Goal: Find specific fact: Find specific fact

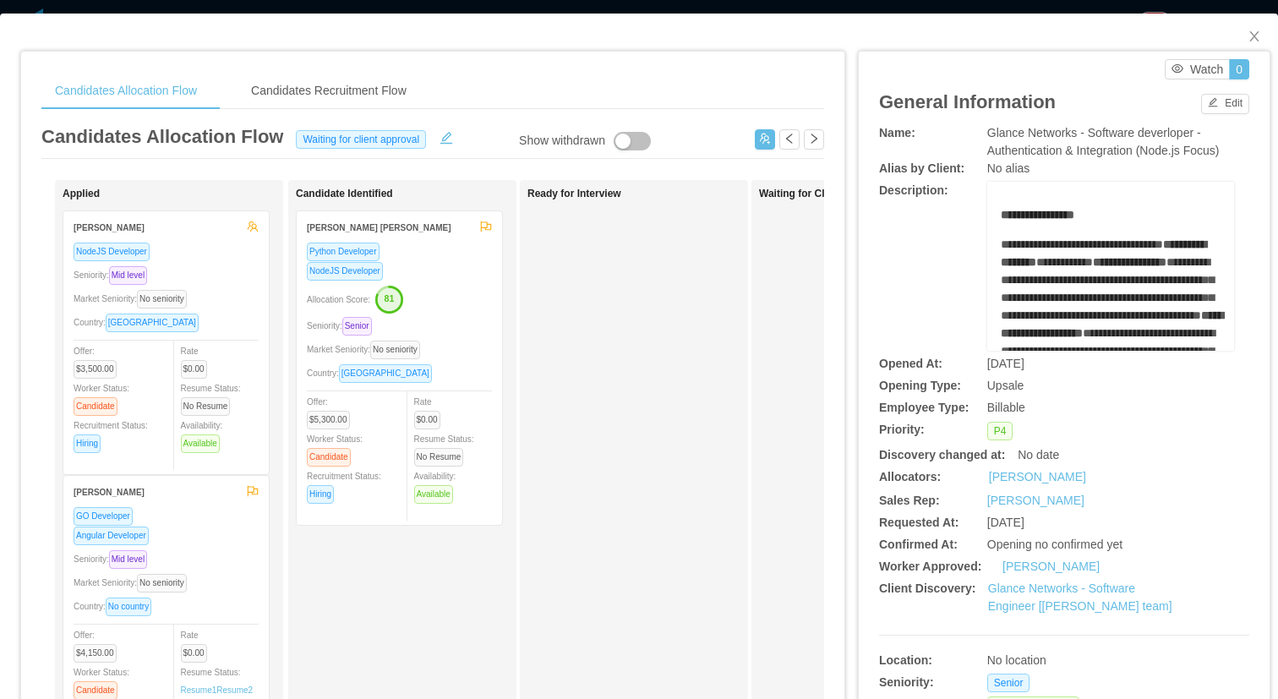
scroll to position [0, 297]
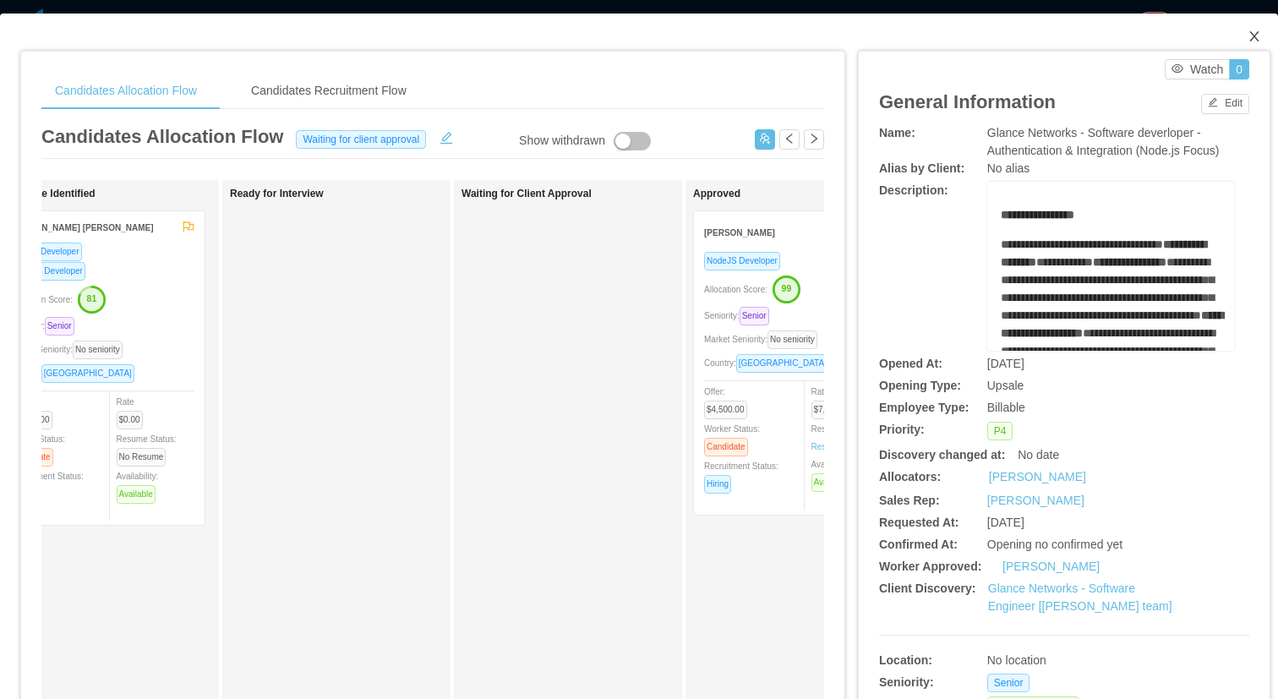
click at [1247, 42] on icon "icon: close" at bounding box center [1254, 37] width 14 height 14
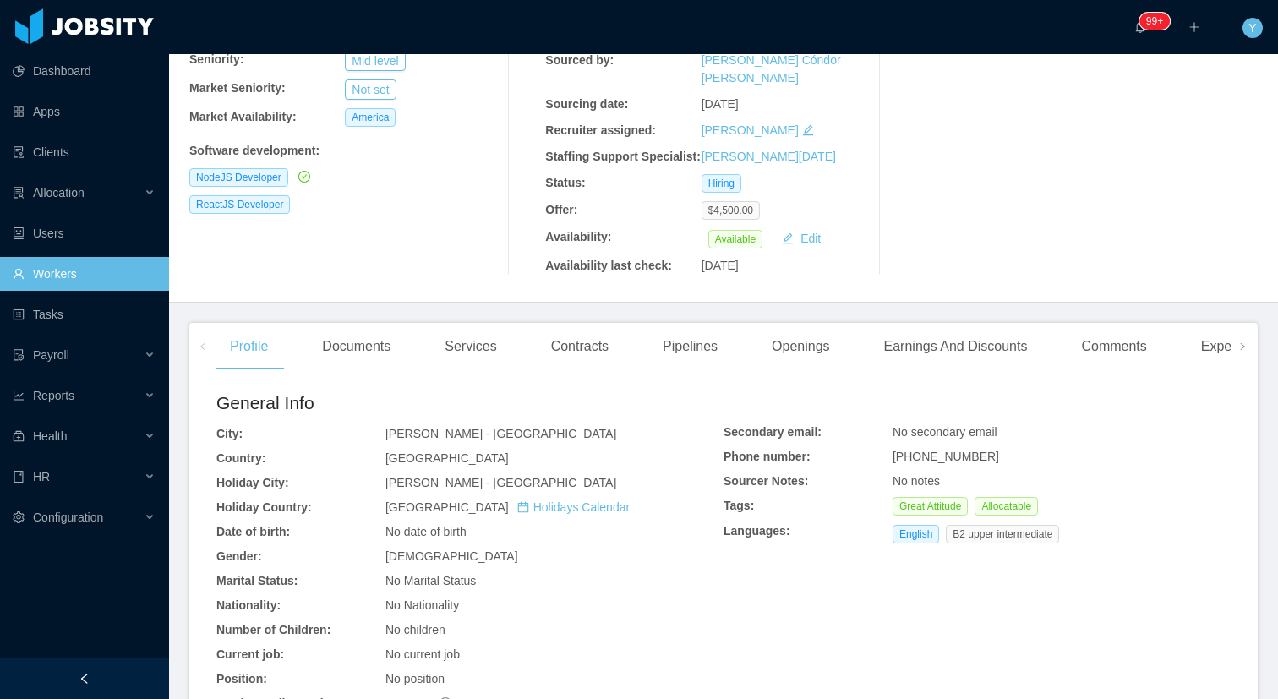
scroll to position [275, 0]
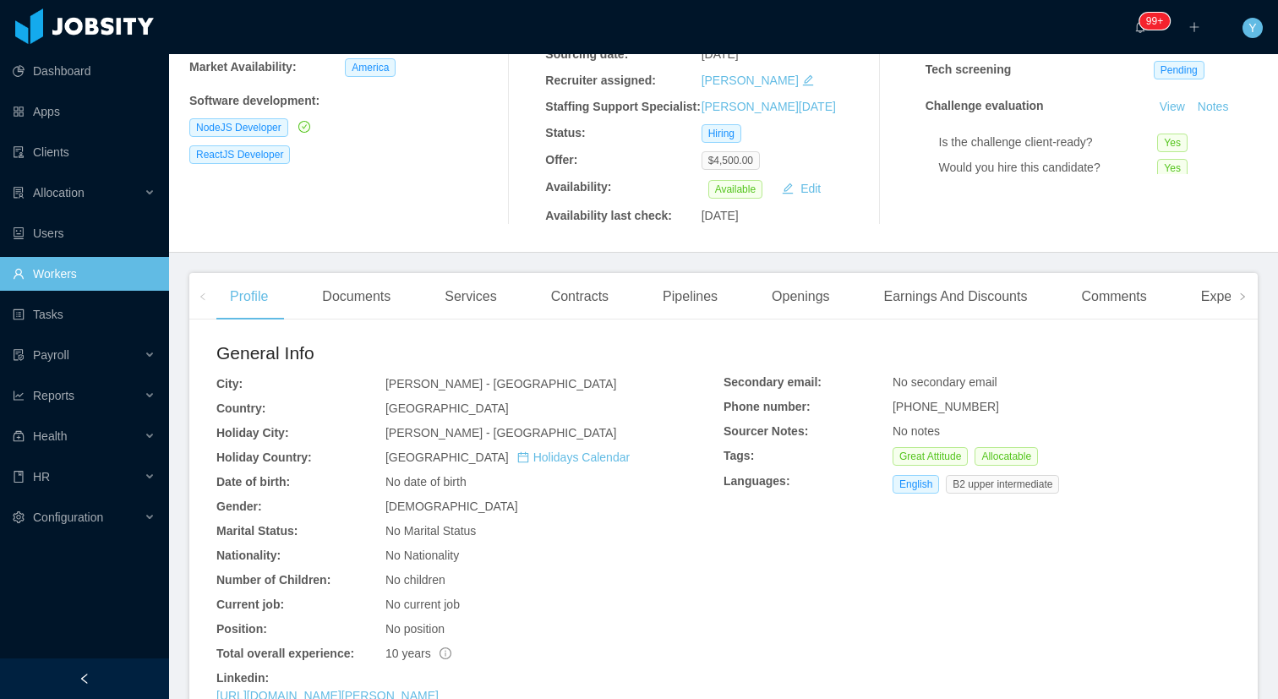
click at [406, 401] on span "[GEOGRAPHIC_DATA]" at bounding box center [446, 408] width 123 height 14
copy span "[GEOGRAPHIC_DATA]"
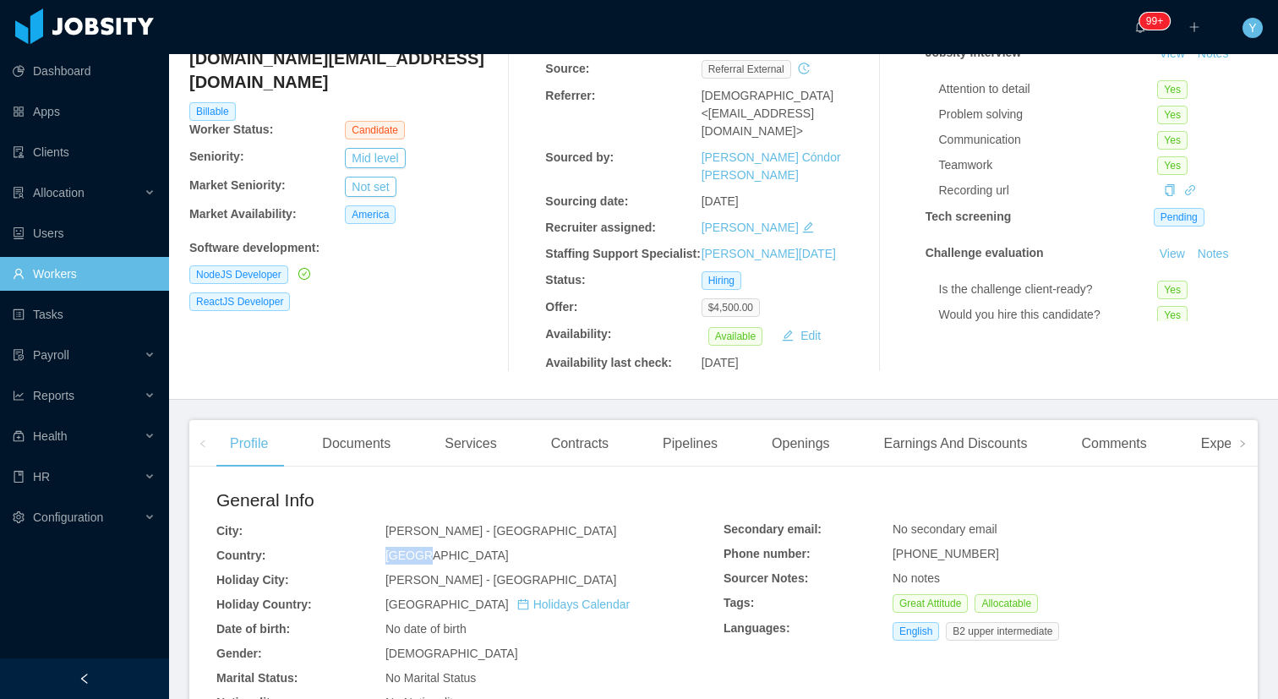
scroll to position [0, 0]
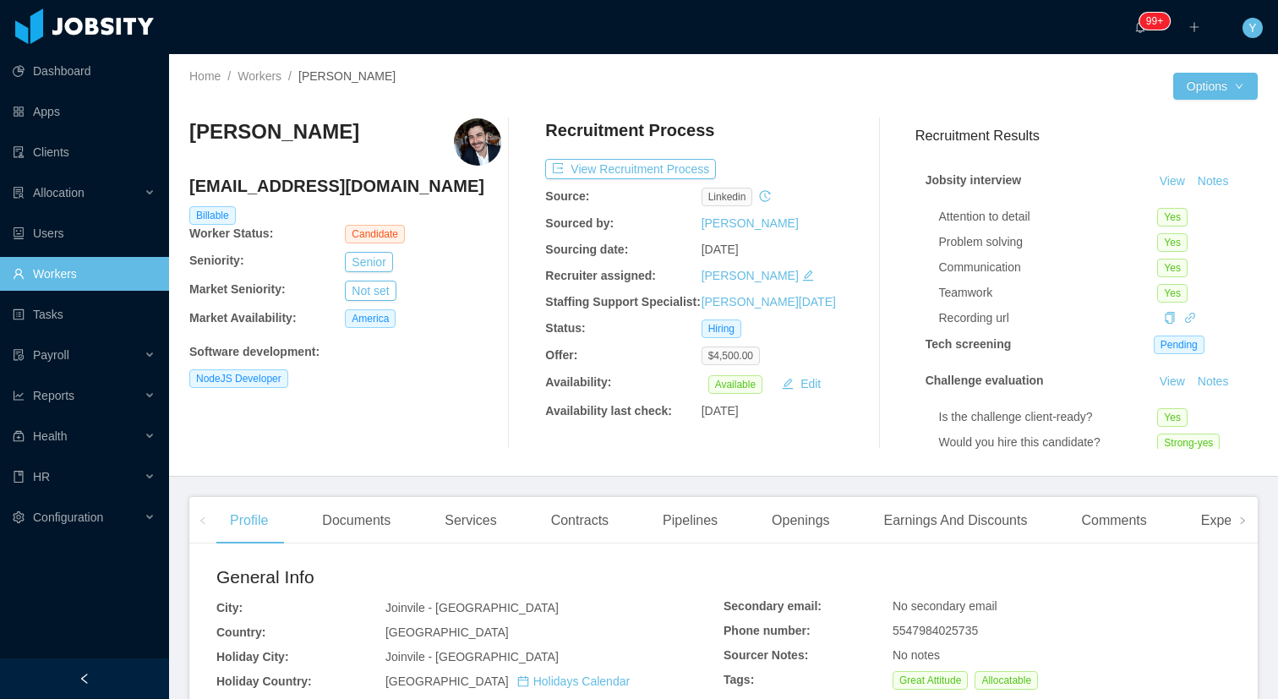
click at [395, 631] on span "[GEOGRAPHIC_DATA]" at bounding box center [446, 632] width 123 height 14
copy span "[GEOGRAPHIC_DATA]"
